Goal: Task Accomplishment & Management: Use online tool/utility

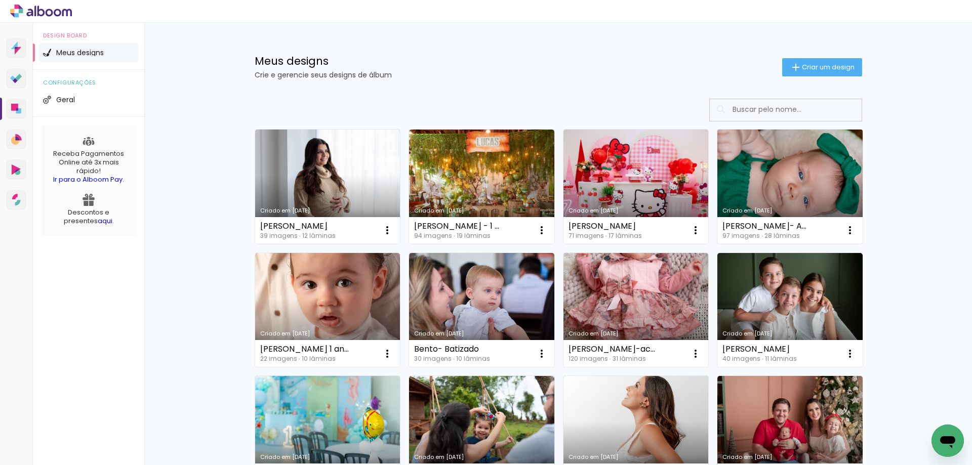
scroll to position [101, 0]
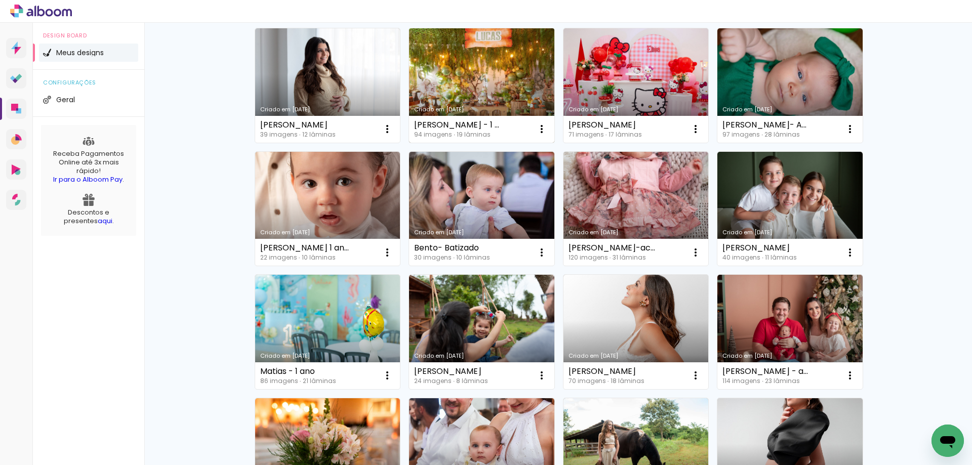
click at [469, 114] on link "Criado em [DATE]" at bounding box center [481, 85] width 145 height 114
